Goal: Information Seeking & Learning: Learn about a topic

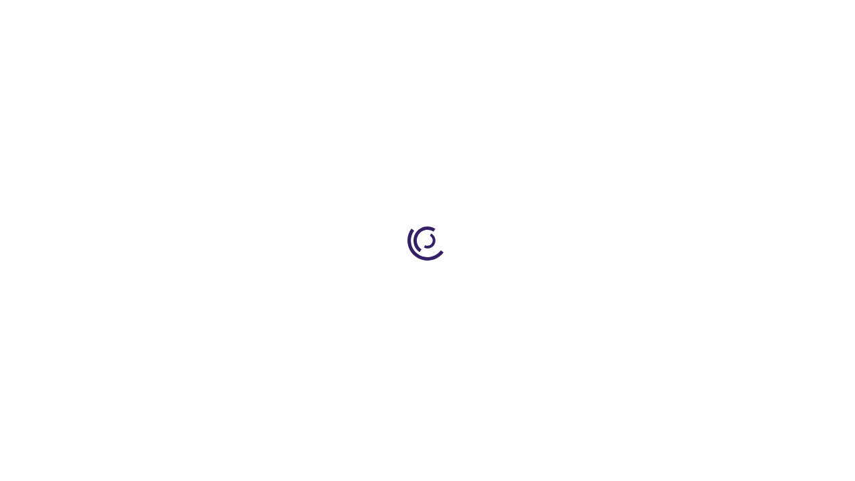
scroll to position [1499, 0]
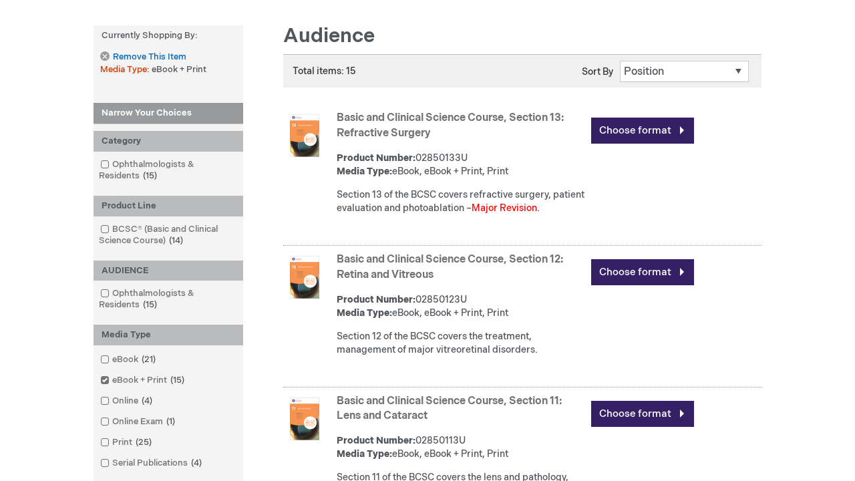
scroll to position [1829, 0]
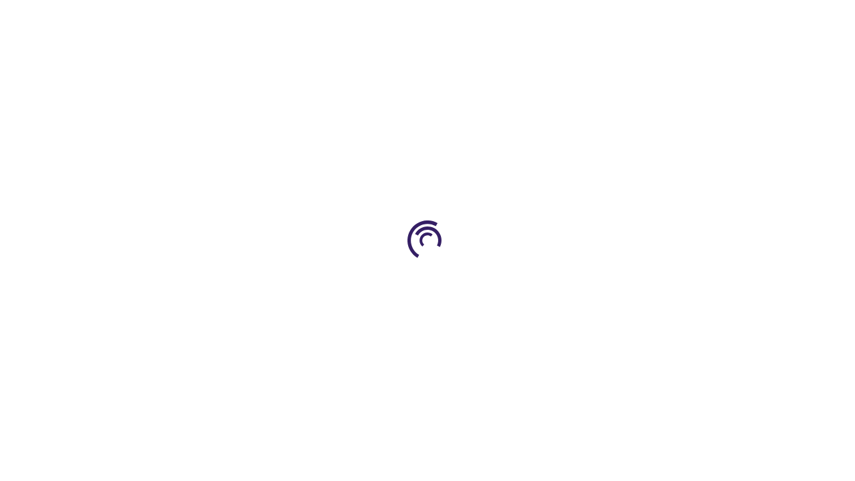
scroll to position [1546, 0]
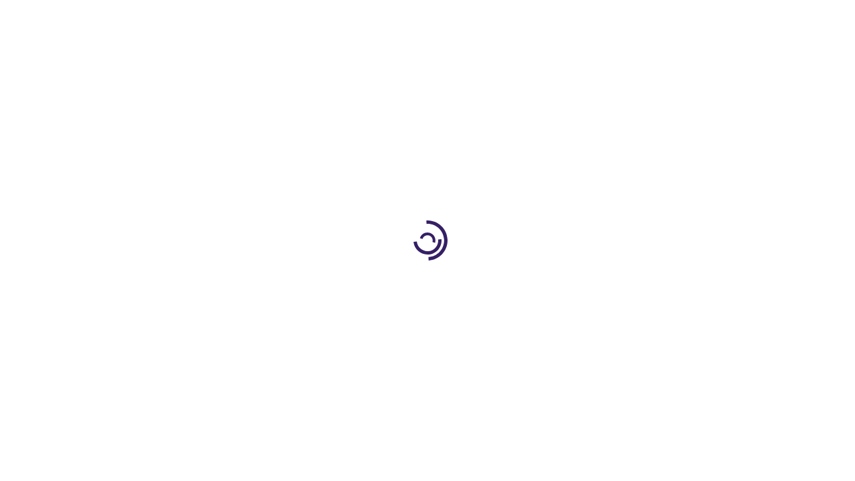
scroll to position [1765, 0]
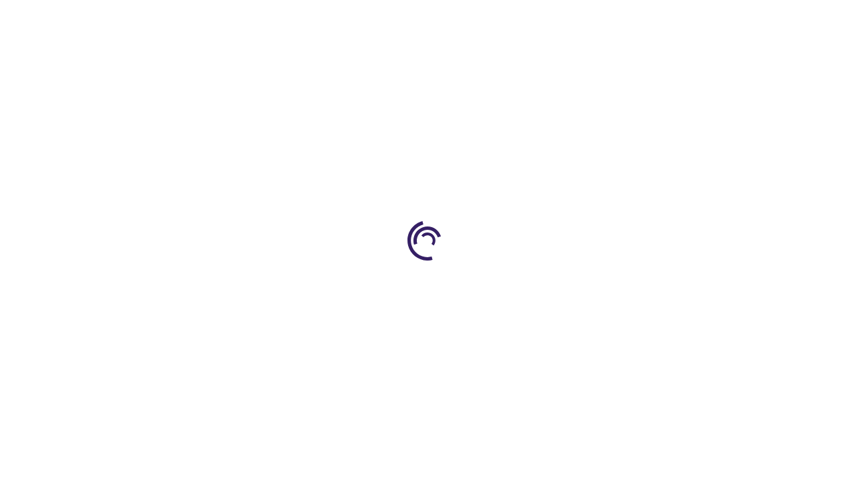
scroll to position [2180, 0]
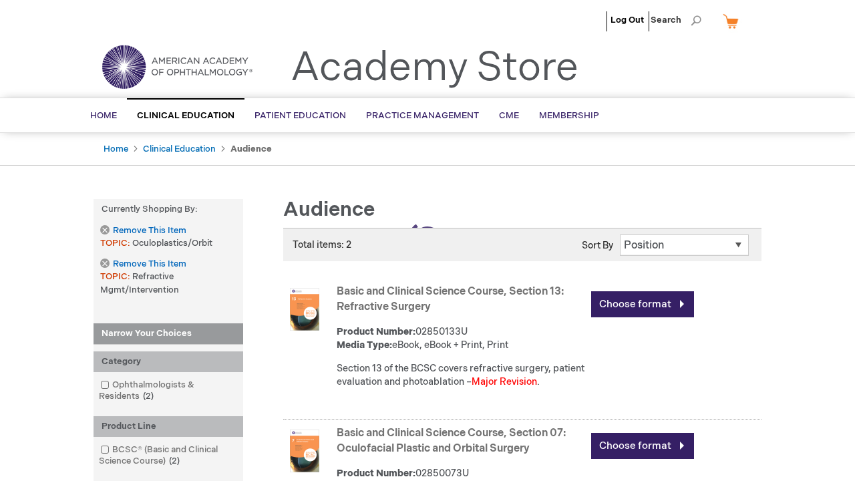
scroll to position [484, 0]
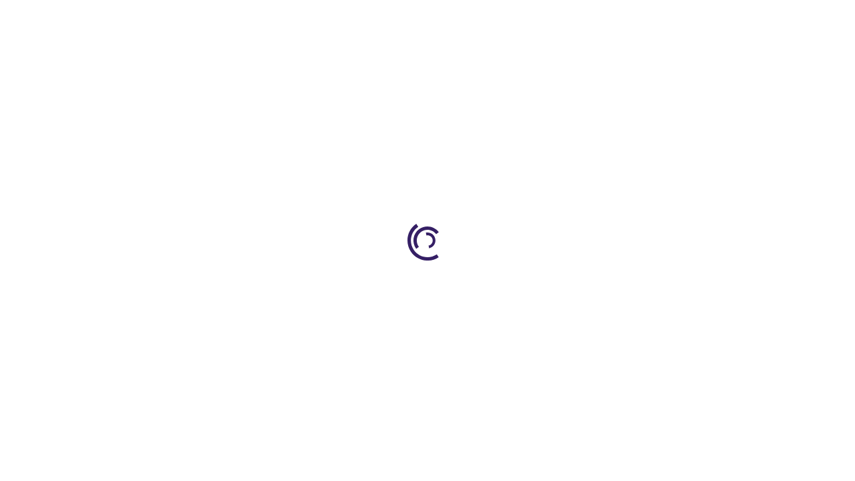
scroll to position [724, 0]
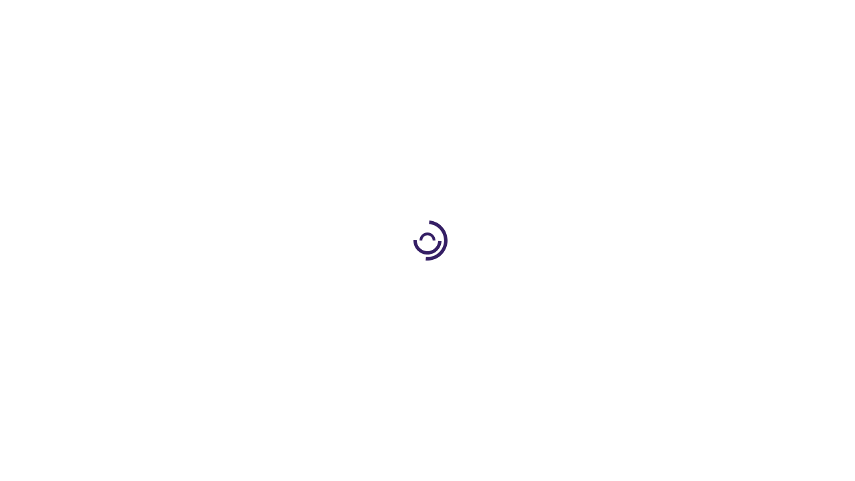
scroll to position [1932, 0]
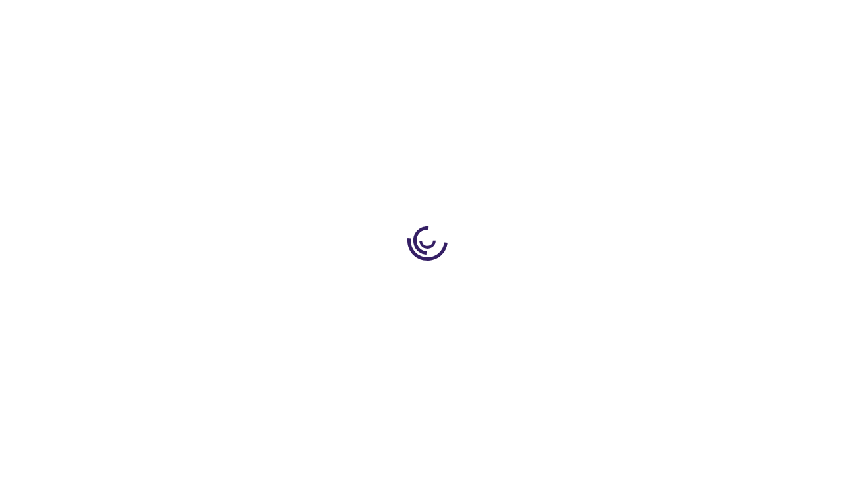
scroll to position [344, 0]
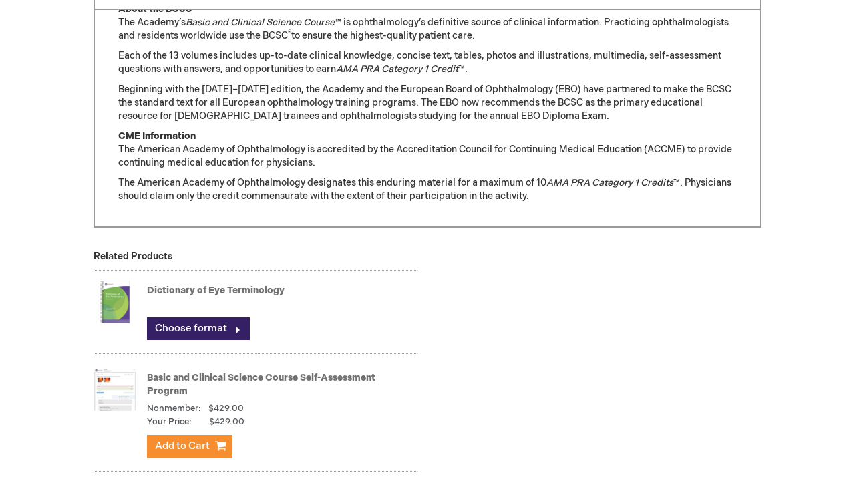
scroll to position [1257, 0]
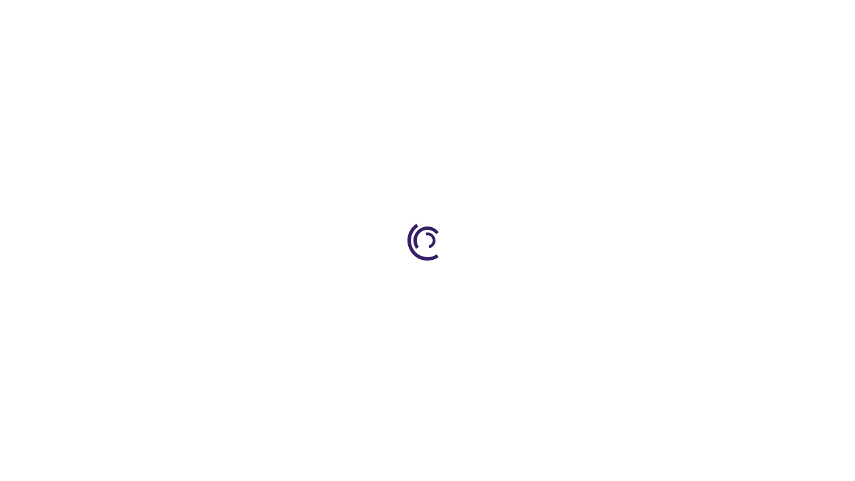
scroll to position [2191, 0]
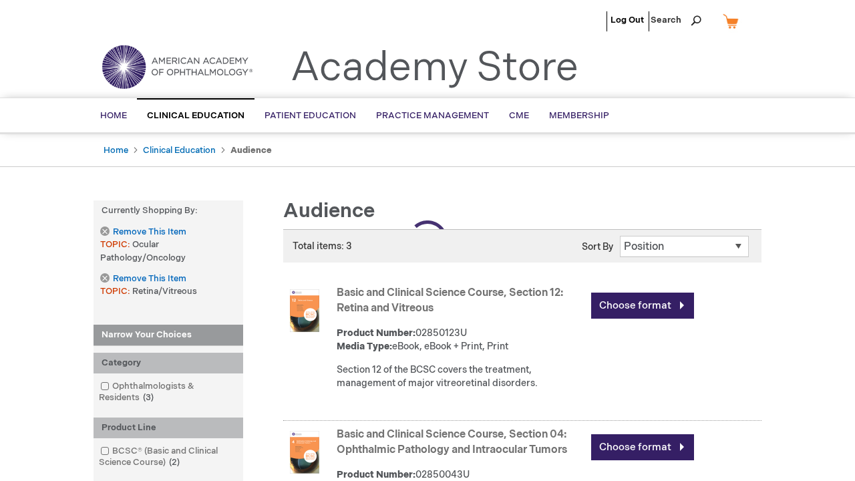
scroll to position [678, 0]
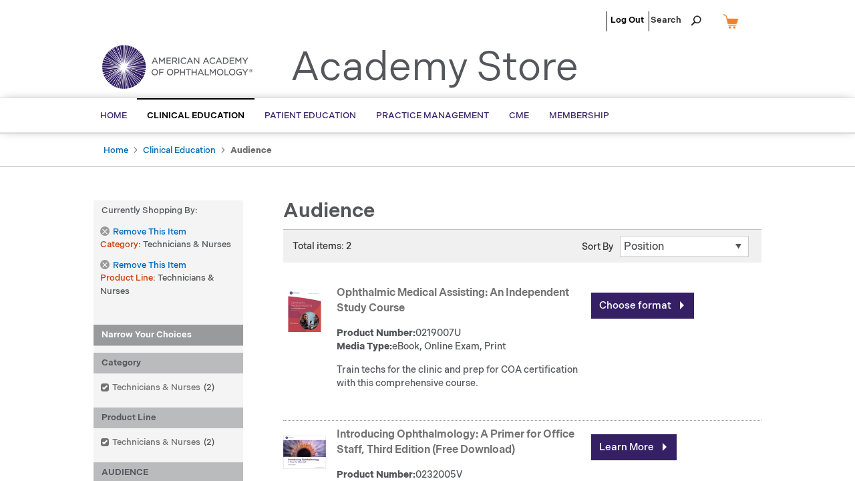
scroll to position [469, 0]
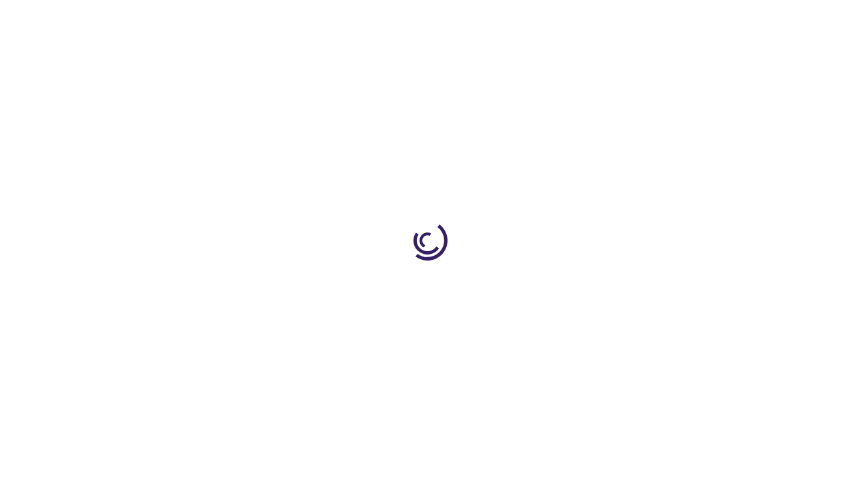
scroll to position [322, 0]
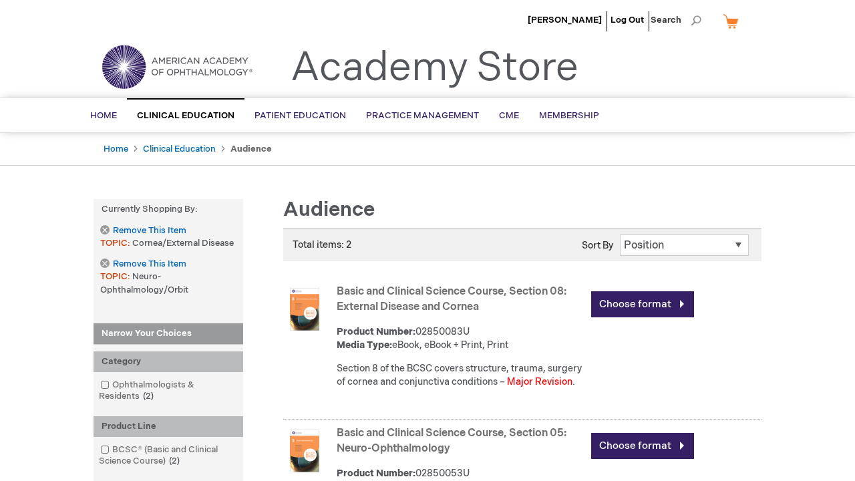
scroll to position [827, 0]
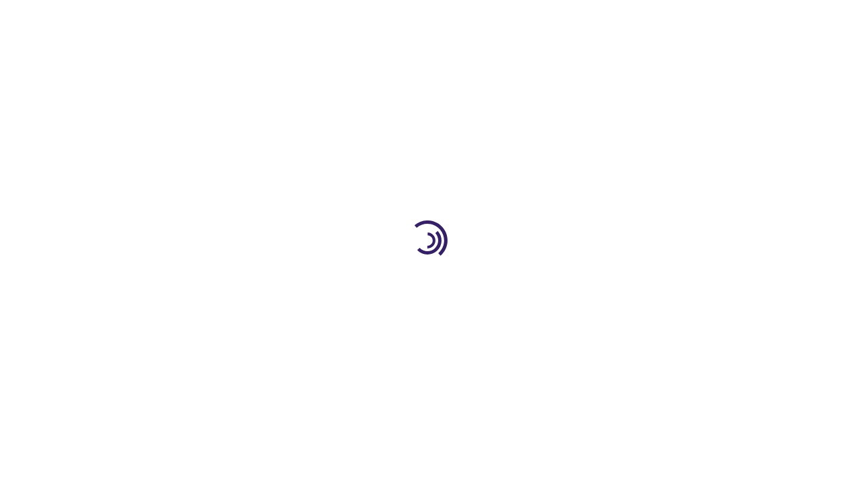
scroll to position [815, 0]
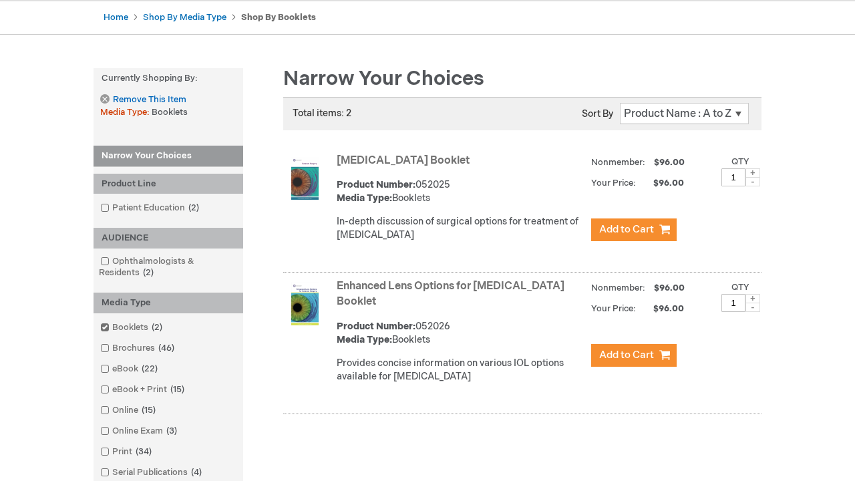
scroll to position [443, 0]
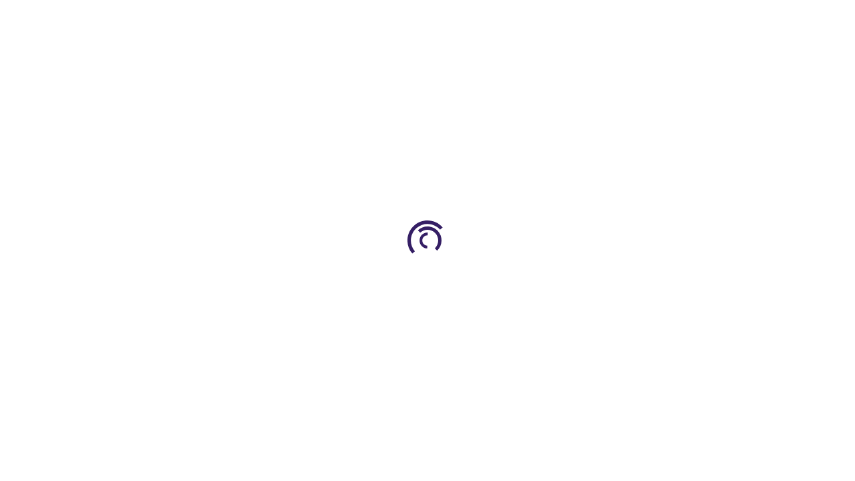
scroll to position [2257, 0]
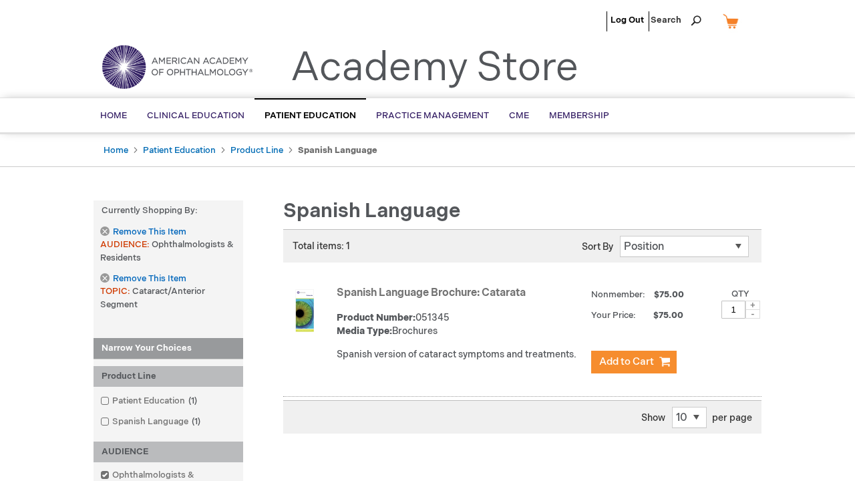
scroll to position [431, 0]
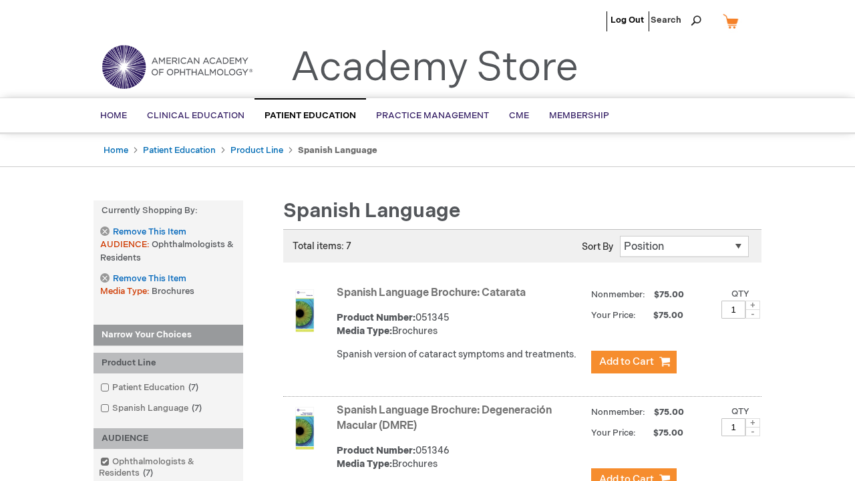
scroll to position [1045, 0]
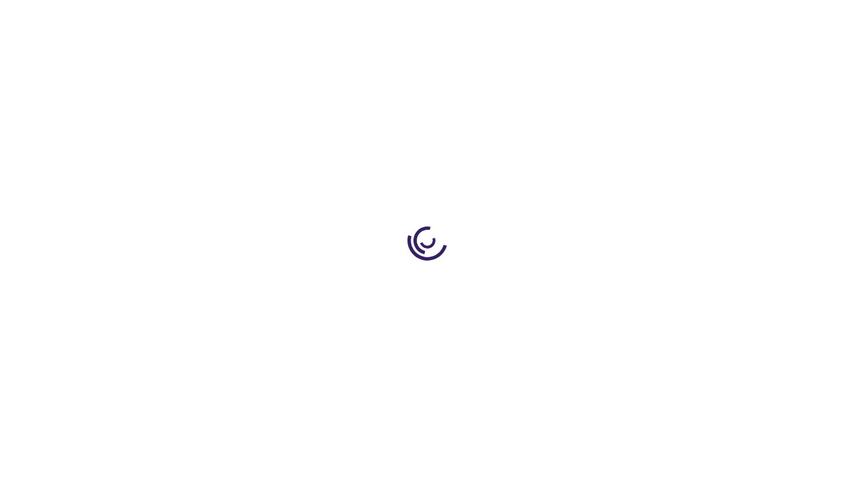
scroll to position [2556, 0]
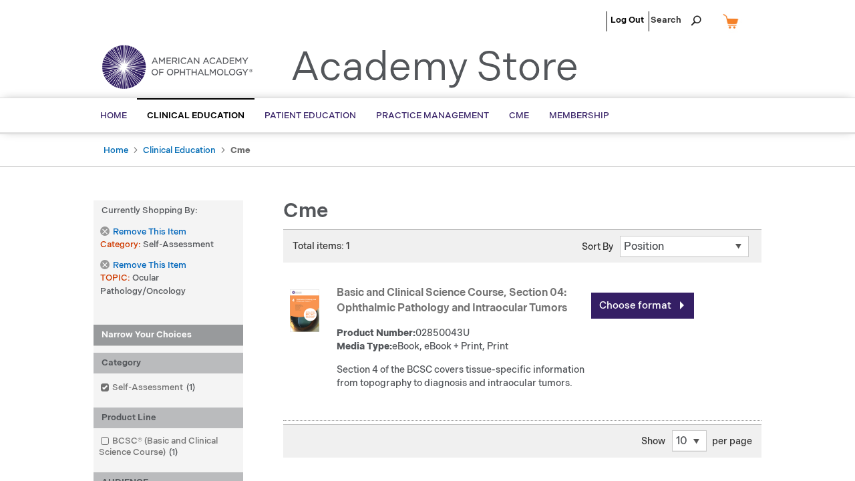
scroll to position [682, 0]
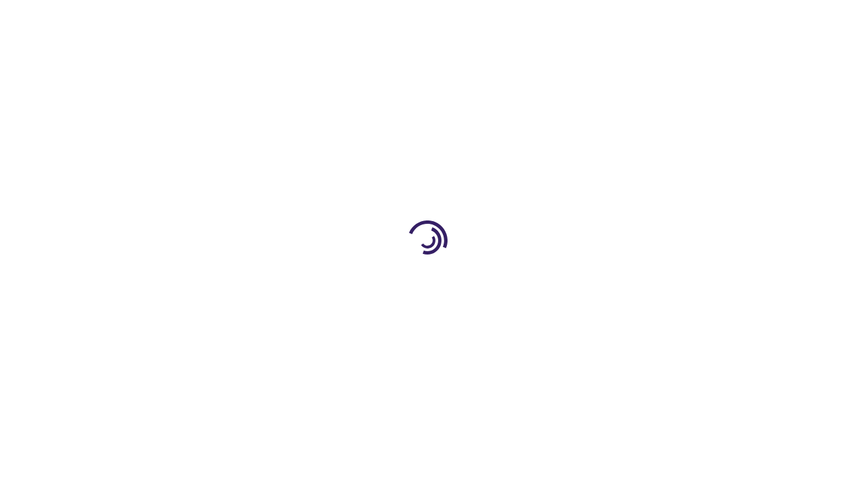
scroll to position [344, 0]
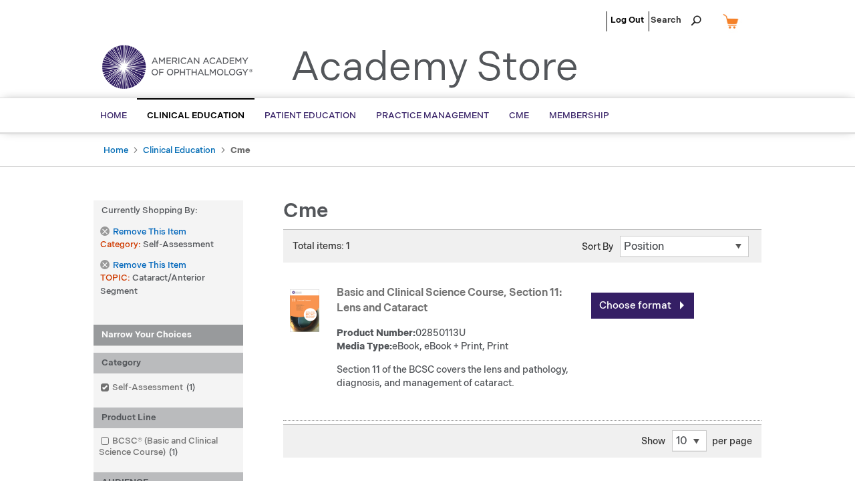
scroll to position [344, 0]
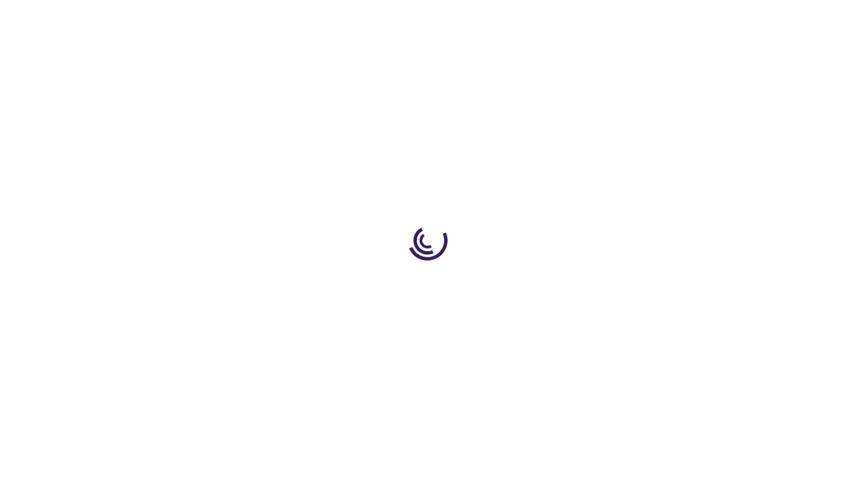
scroll to position [1991, 0]
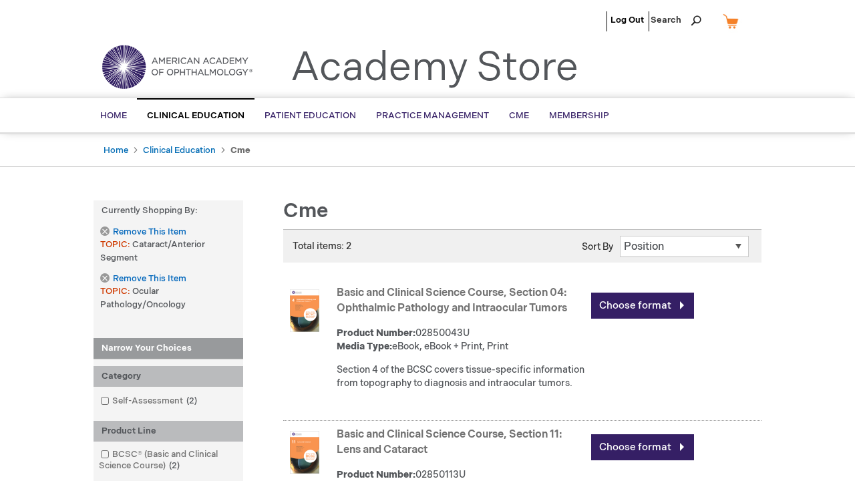
scroll to position [682, 0]
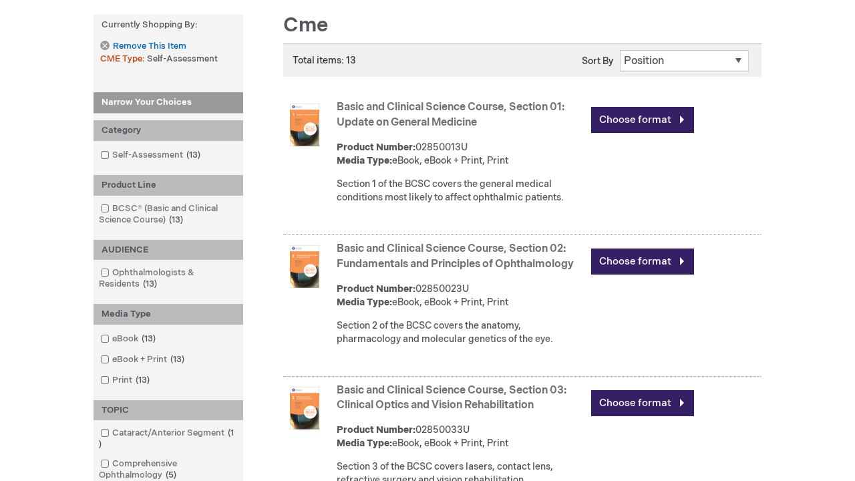
scroll to position [2631, 0]
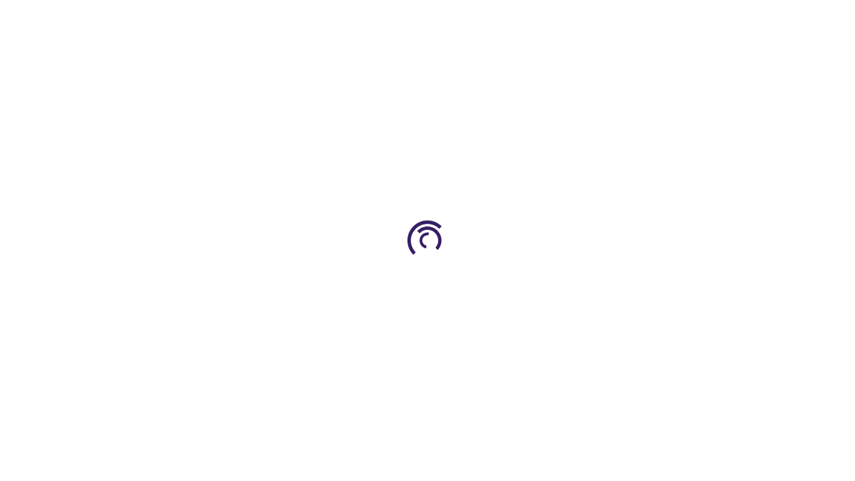
scroll to position [1115, 0]
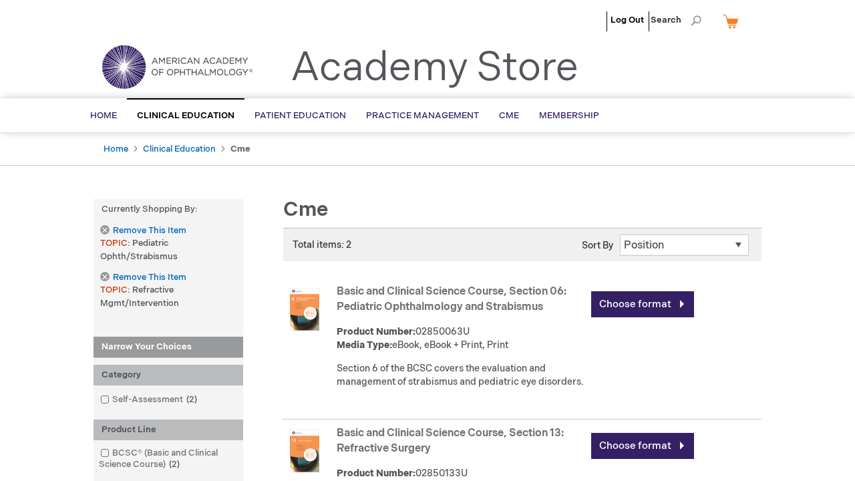
scroll to position [504, 0]
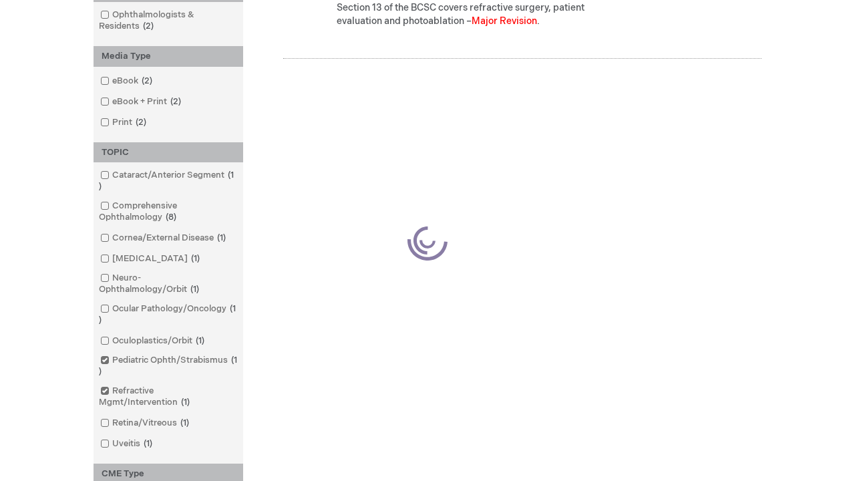
scroll to position [504, 0]
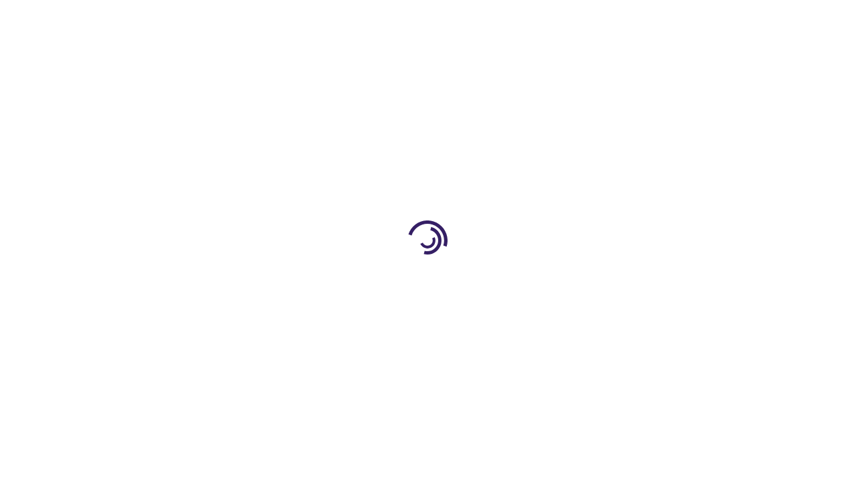
scroll to position [700, 0]
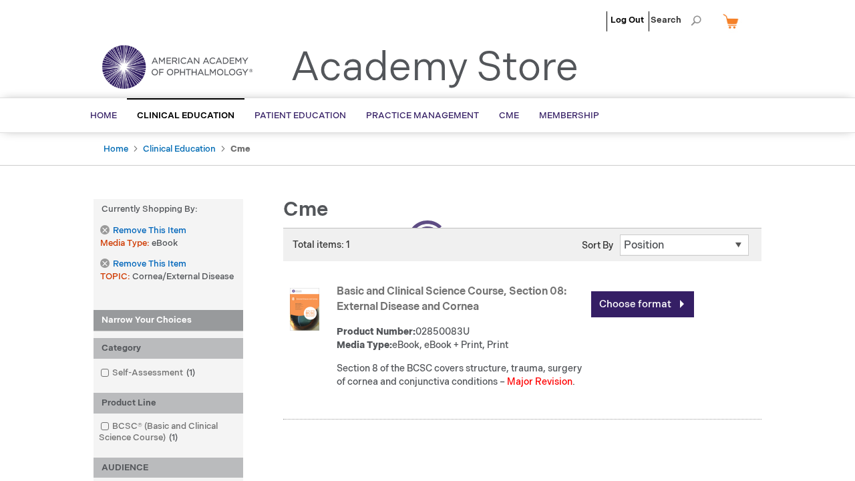
scroll to position [681, 0]
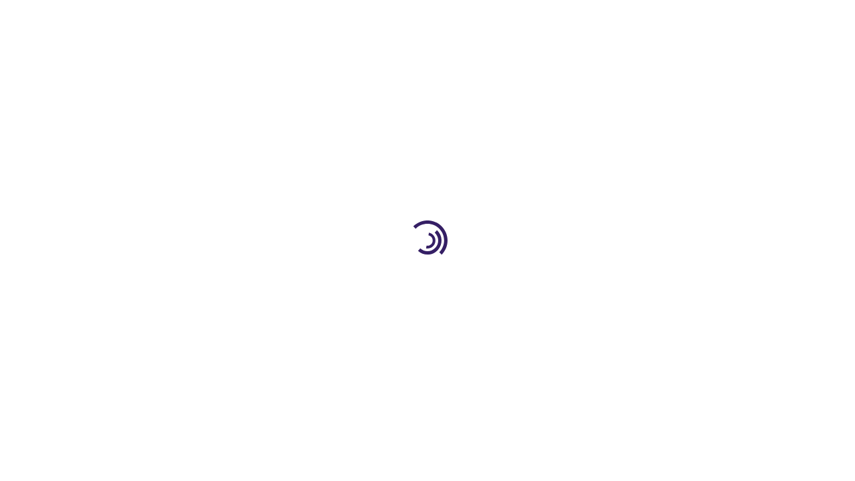
scroll to position [696, 0]
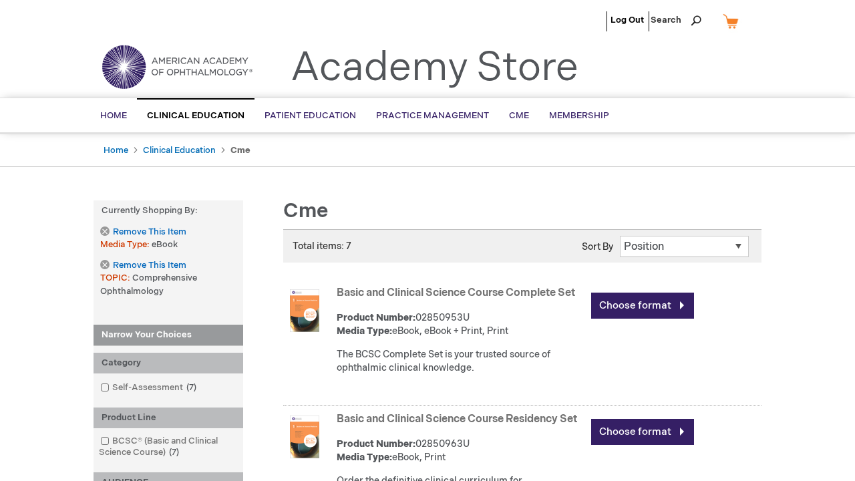
scroll to position [2301, 0]
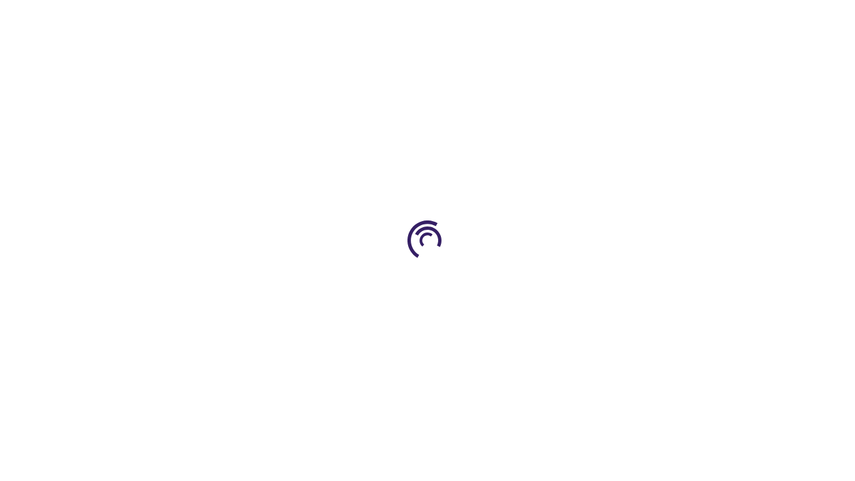
scroll to position [1030, 0]
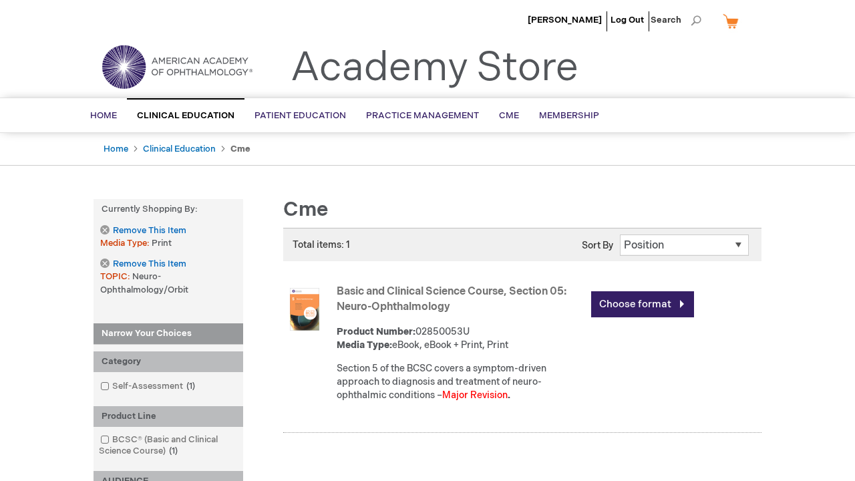
scroll to position [755, 0]
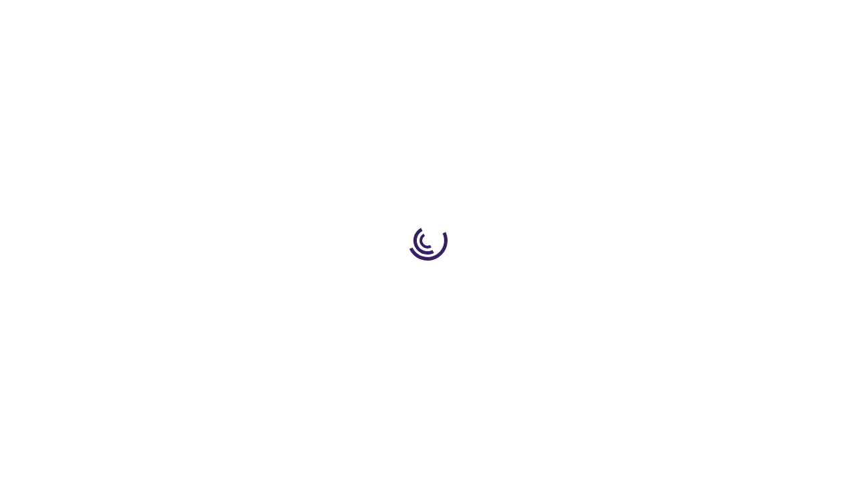
scroll to position [2720, 0]
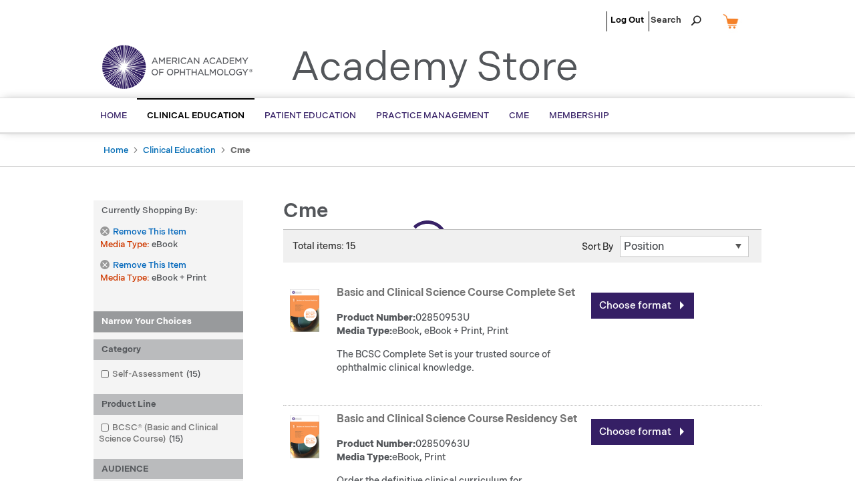
scroll to position [1469, 0]
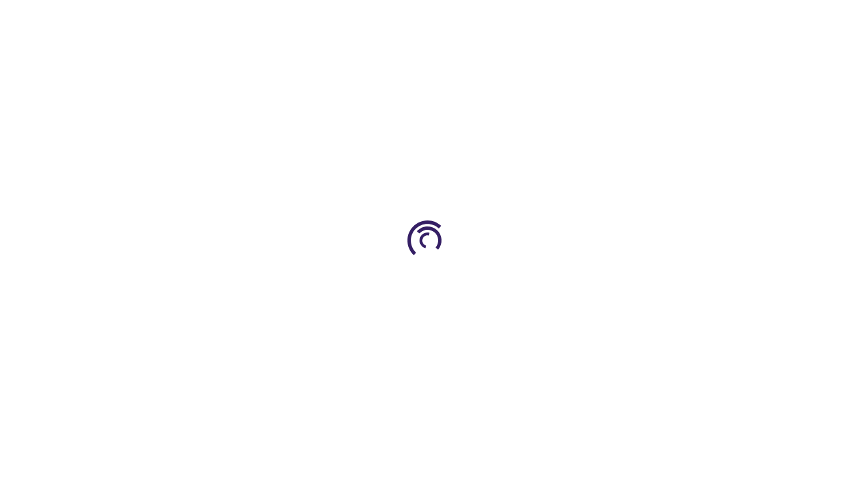
scroll to position [1918, 0]
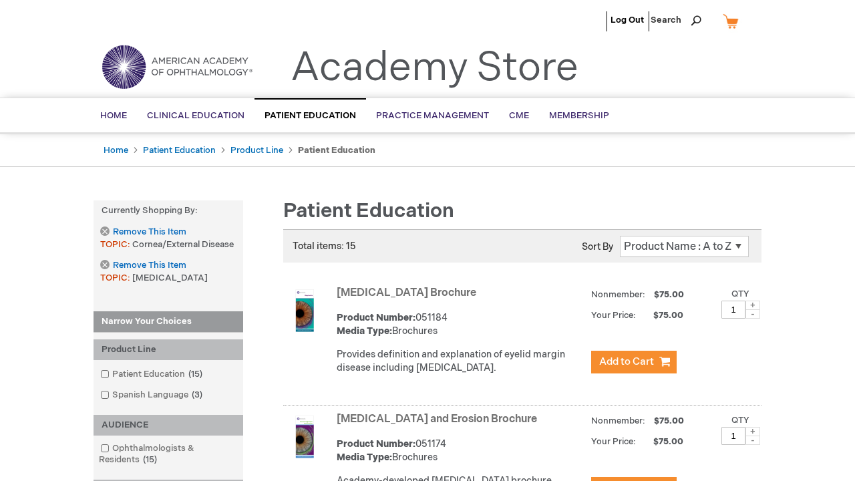
scroll to position [1419, 0]
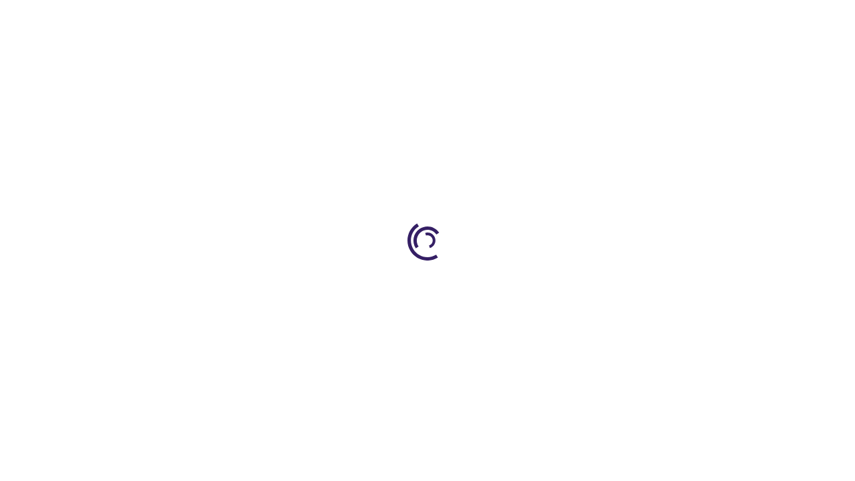
scroll to position [1298, 0]
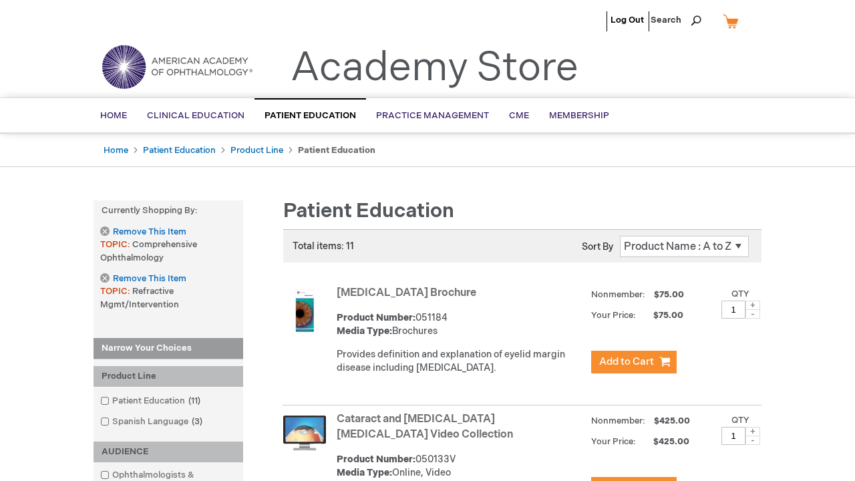
scroll to position [1449, 0]
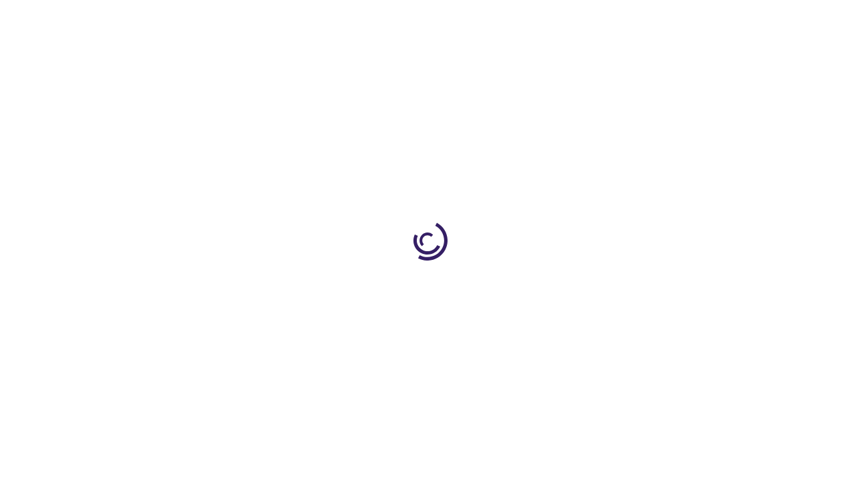
scroll to position [1355, 0]
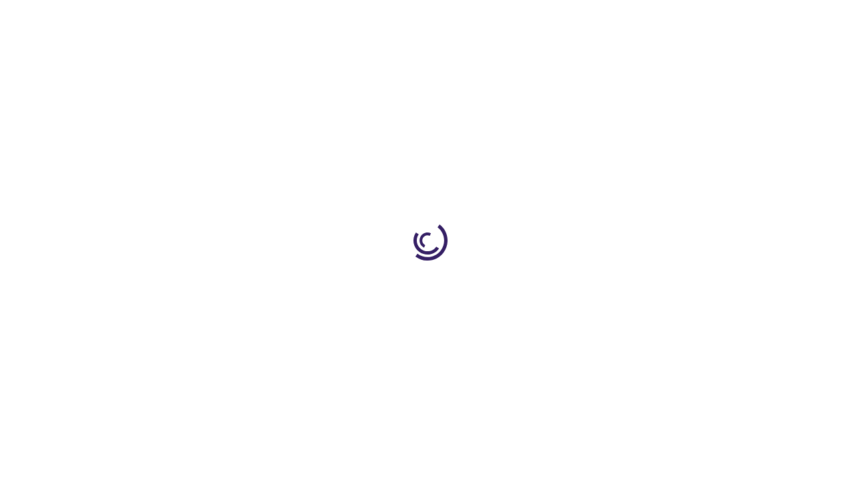
scroll to position [811, 0]
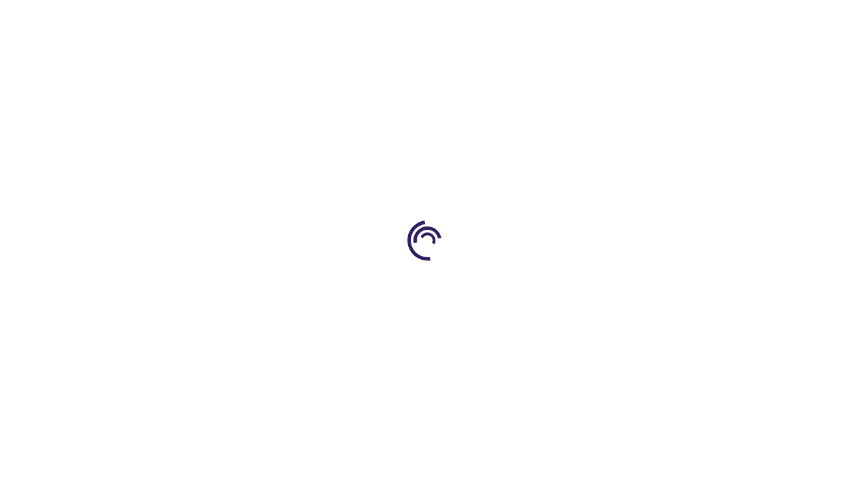
scroll to position [1956, 0]
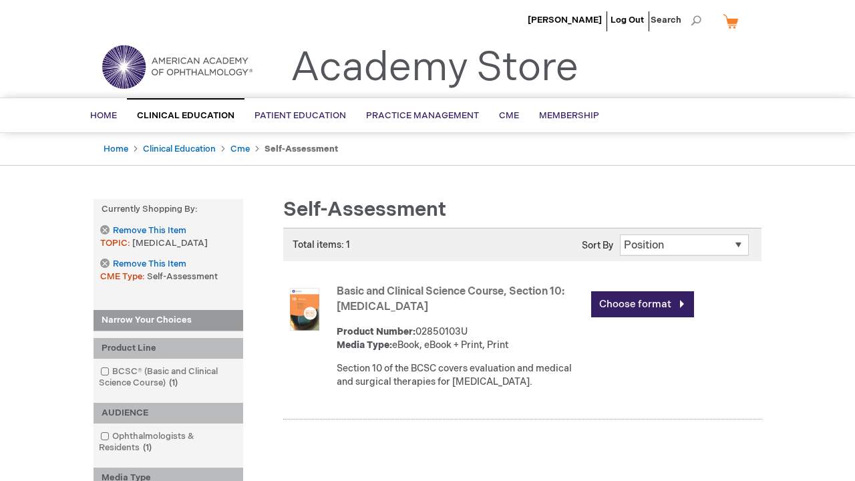
scroll to position [633, 0]
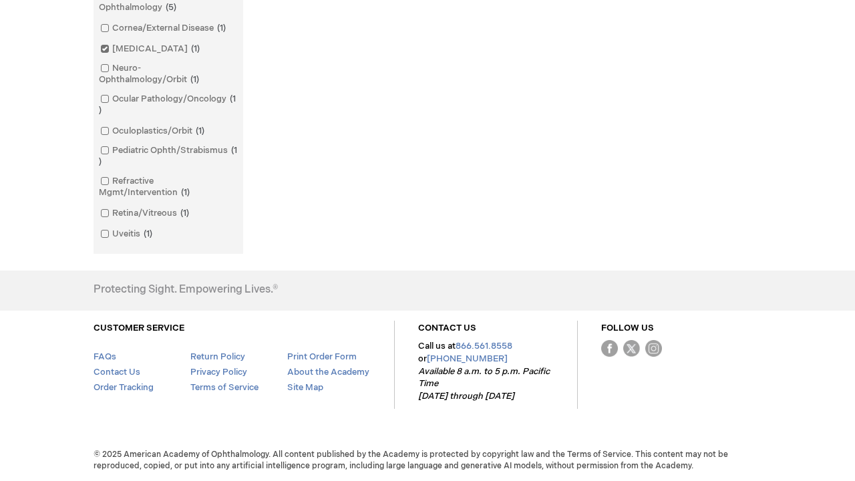
scroll to position [633, 0]
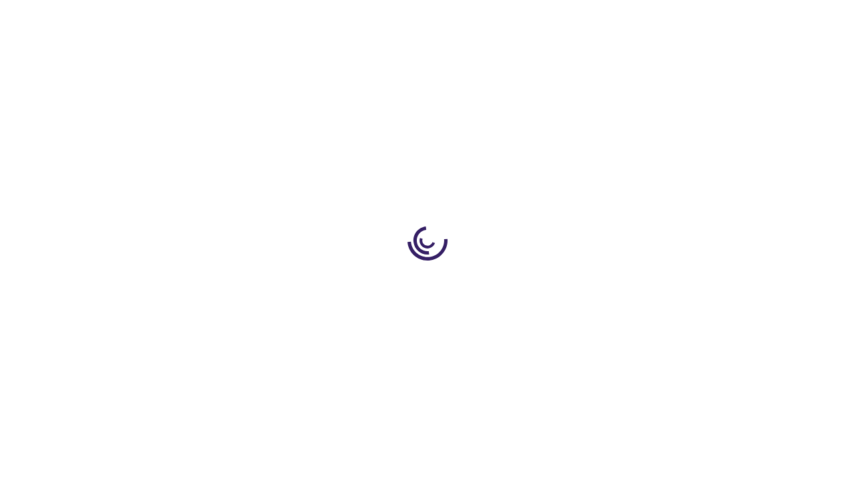
scroll to position [546, 0]
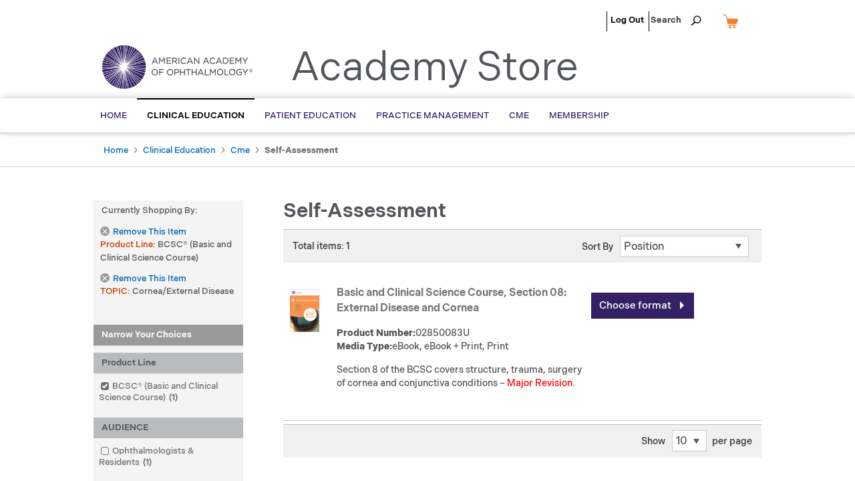
scroll to position [641, 0]
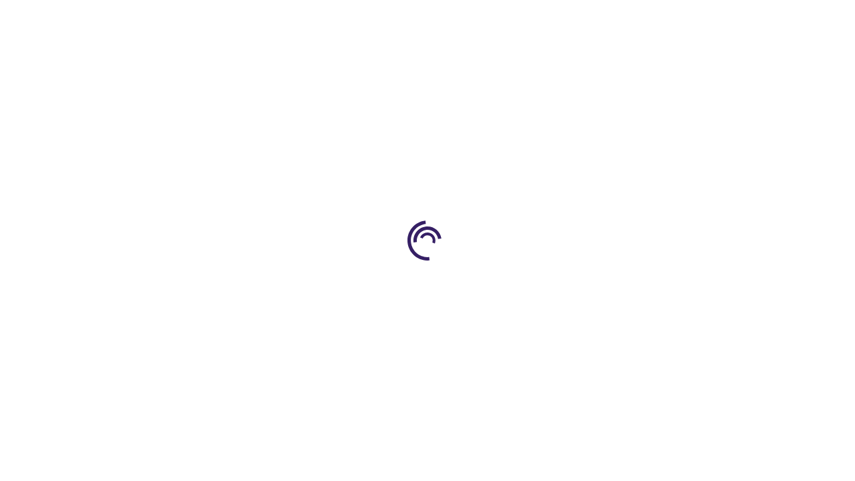
scroll to position [2686, 0]
